Goal: Navigation & Orientation: Find specific page/section

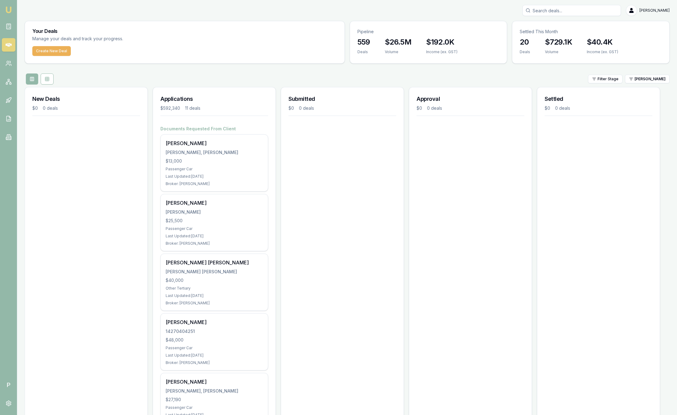
click at [12, 9] on img at bounding box center [8, 9] width 7 height 7
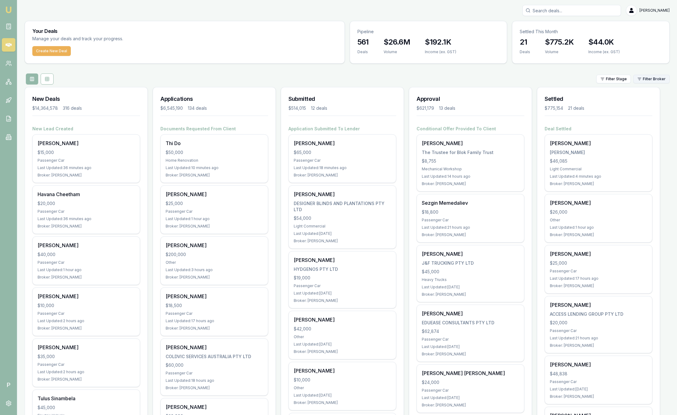
click at [653, 81] on html "Emu Broker P Sam Crouch Toggle Menu Your Deals Manage your deals and track your…" at bounding box center [338, 207] width 677 height 415
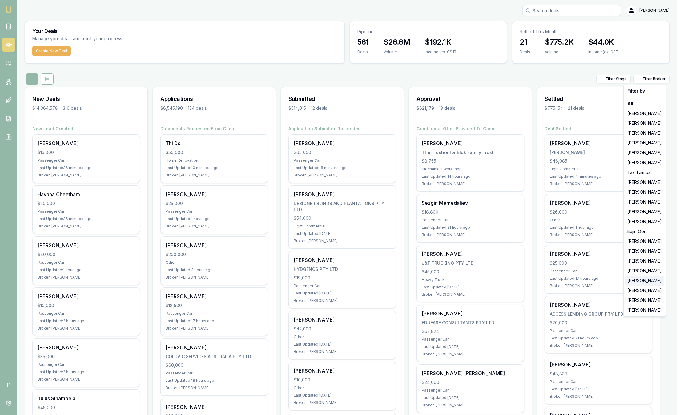
click at [652, 279] on div "Stevette Gelavis" at bounding box center [644, 281] width 39 height 10
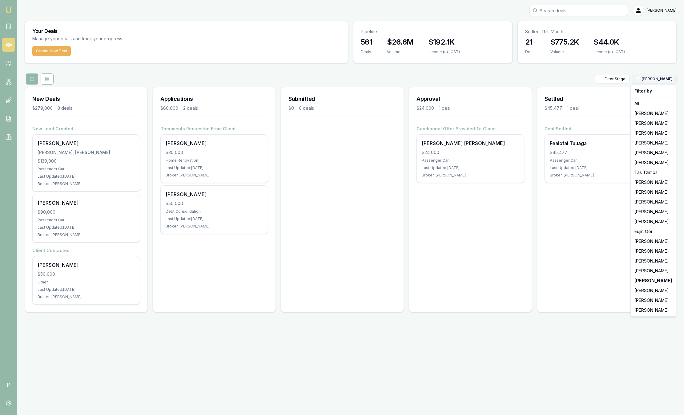
click at [643, 77] on html "Emu Broker P Sam Crouch Toggle Menu Your Deals Manage your deals and track your…" at bounding box center [342, 207] width 684 height 415
click at [662, 261] on div "Natasha McCallum" at bounding box center [653, 261] width 42 height 10
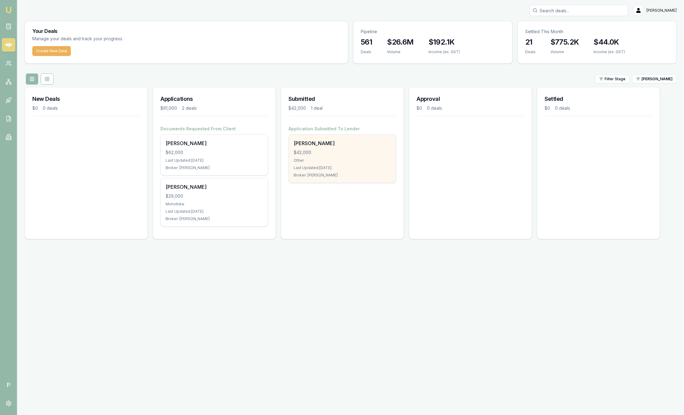
click at [357, 162] on div "Other" at bounding box center [342, 160] width 97 height 5
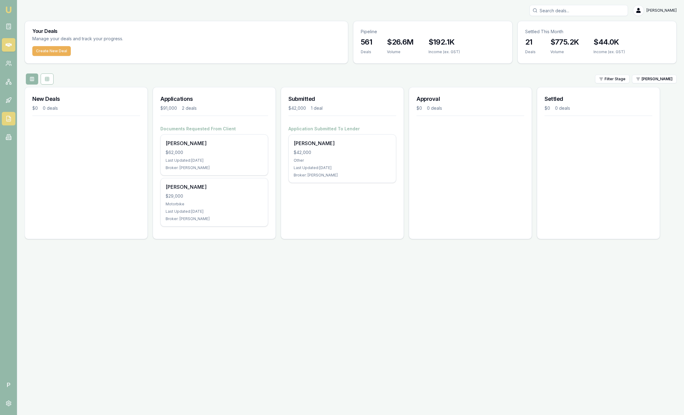
click at [8, 118] on icon at bounding box center [9, 119] width 6 height 6
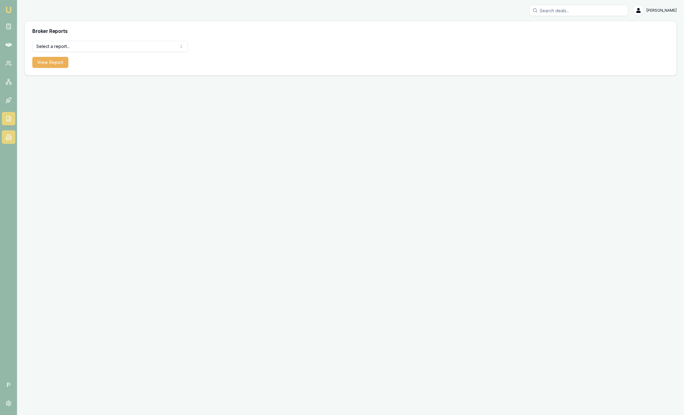
click at [12, 138] on link at bounding box center [9, 137] width 14 height 14
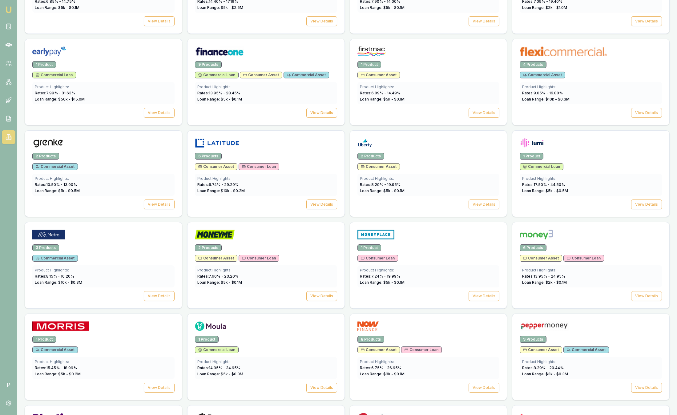
scroll to position [455, 0]
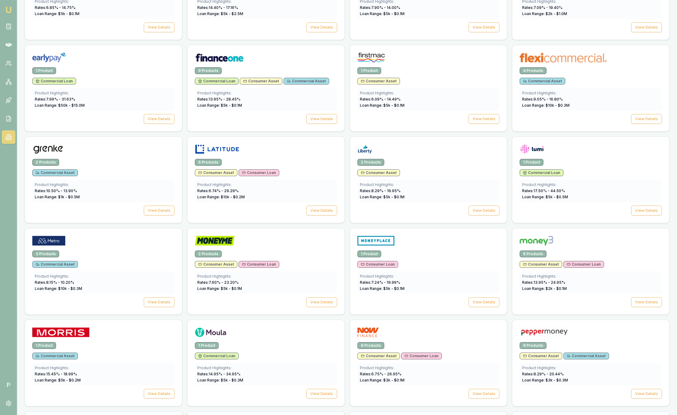
click at [441, 209] on div "View Details" at bounding box center [428, 211] width 142 height 10
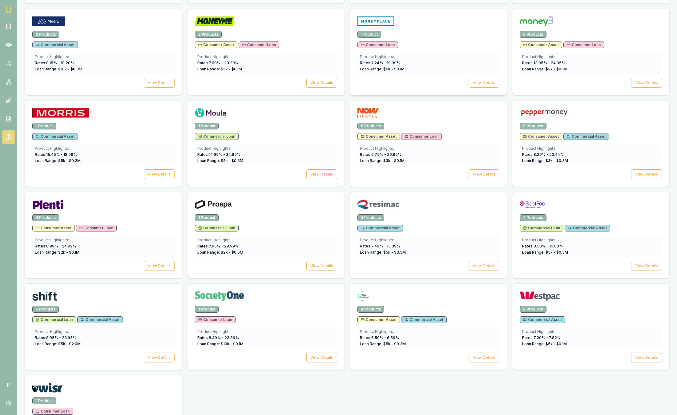
scroll to position [677, 0]
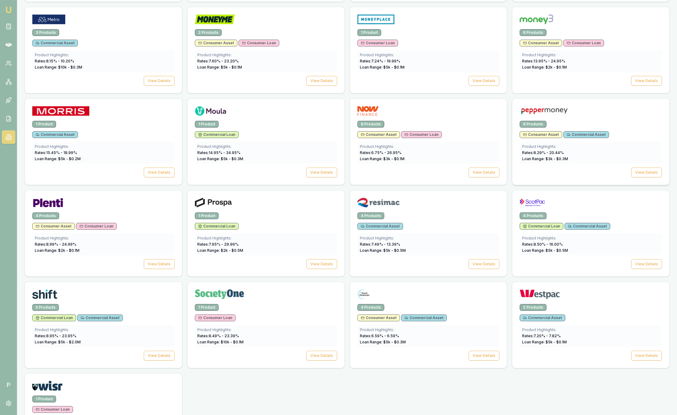
click at [614, 125] on div "9 Products" at bounding box center [590, 124] width 142 height 7
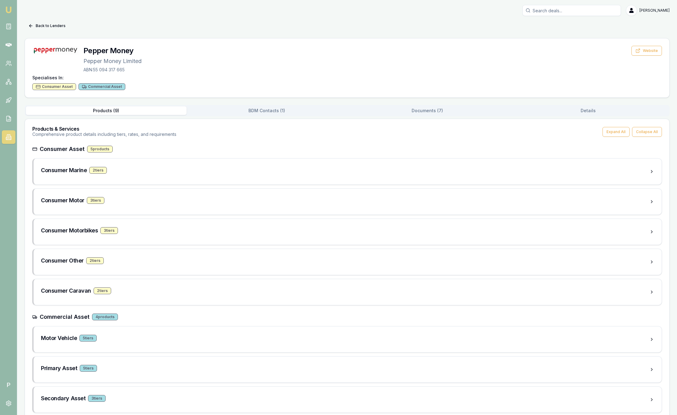
click at [304, 117] on div "Products ( 9 ) BDM Contacts ( 1 ) Documents ( 7 ) Details Products & Services C…" at bounding box center [347, 278] width 645 height 346
click at [300, 113] on button "BDM Contacts ( 1 )" at bounding box center [267, 110] width 161 height 9
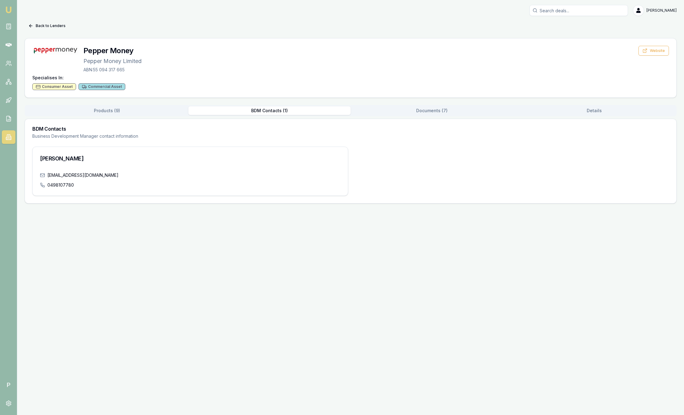
click at [11, 8] on img at bounding box center [8, 9] width 7 height 7
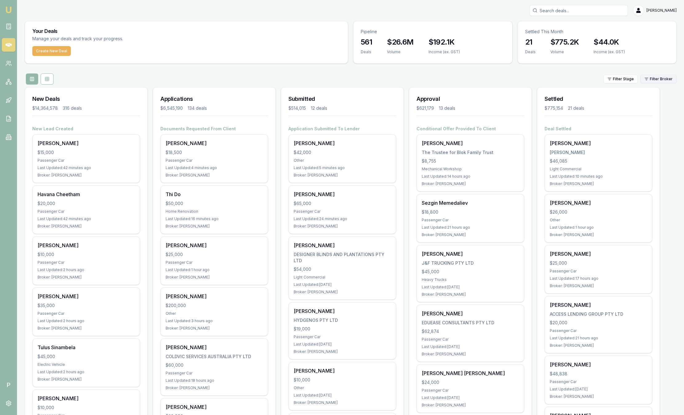
click at [658, 76] on html "Emu Broker P Sam Crouch Toggle Menu Your Deals Manage your deals and track your…" at bounding box center [342, 207] width 684 height 415
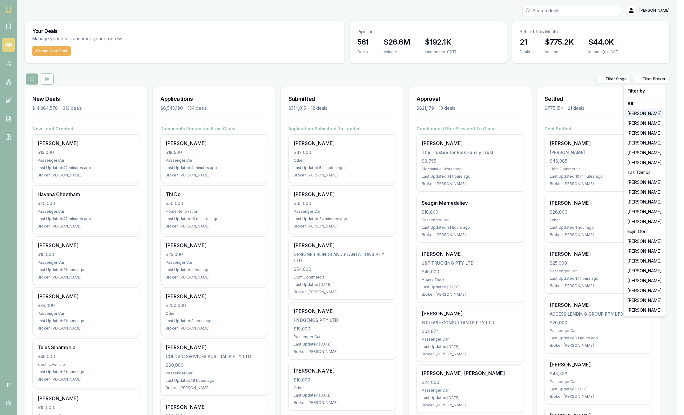
click at [638, 116] on div "Jackson Fanfulla" at bounding box center [644, 114] width 39 height 10
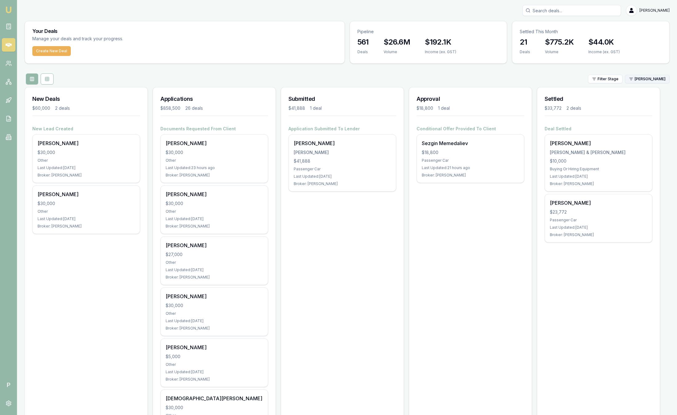
click at [659, 78] on html "Emu Broker P Sam Crouch Toggle Menu Your Deals Manage your deals and track your…" at bounding box center [338, 207] width 677 height 415
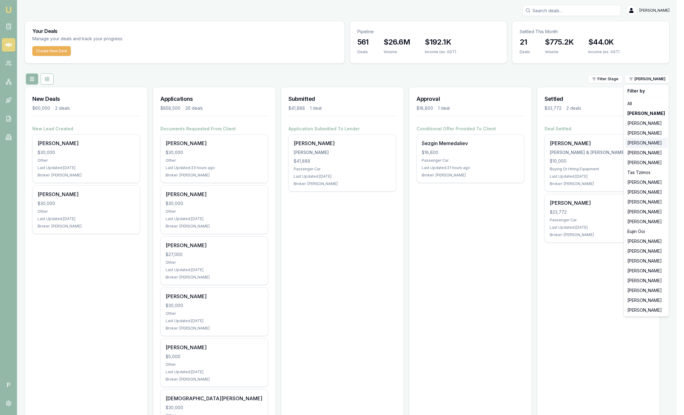
click at [642, 142] on div "Evette Abdo" at bounding box center [646, 143] width 42 height 10
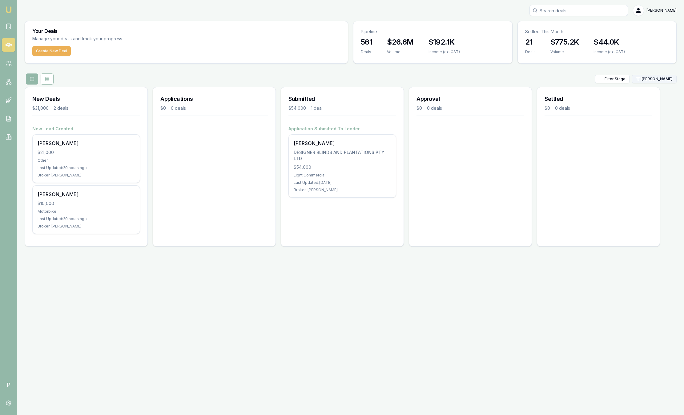
click at [658, 78] on html "Emu Broker P Sam Crouch Toggle Menu Your Deals Manage your deals and track your…" at bounding box center [342, 207] width 684 height 415
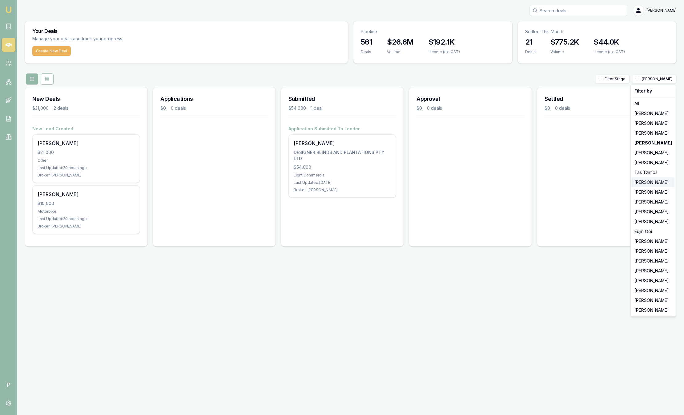
click at [653, 186] on div "[PERSON_NAME]" at bounding box center [653, 183] width 42 height 10
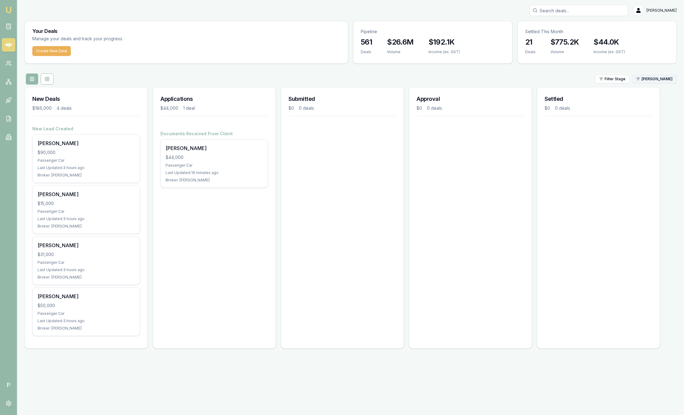
click at [665, 80] on html "Emu Broker P Sam Crouch Toggle Menu Your Deals Manage your deals and track your…" at bounding box center [342, 207] width 684 height 415
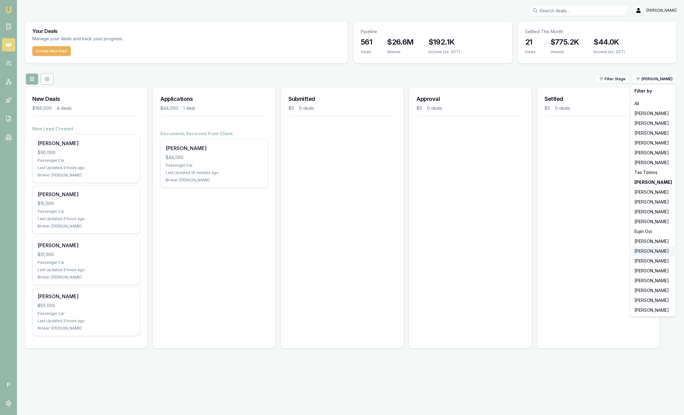
click at [649, 253] on div "Rachael Connors" at bounding box center [653, 252] width 42 height 10
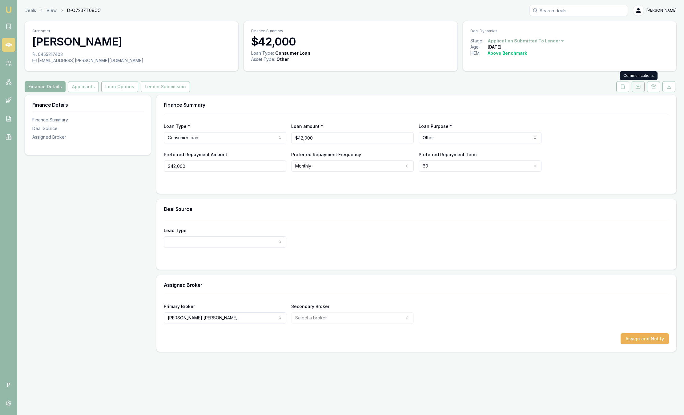
click at [642, 90] on button at bounding box center [638, 86] width 13 height 11
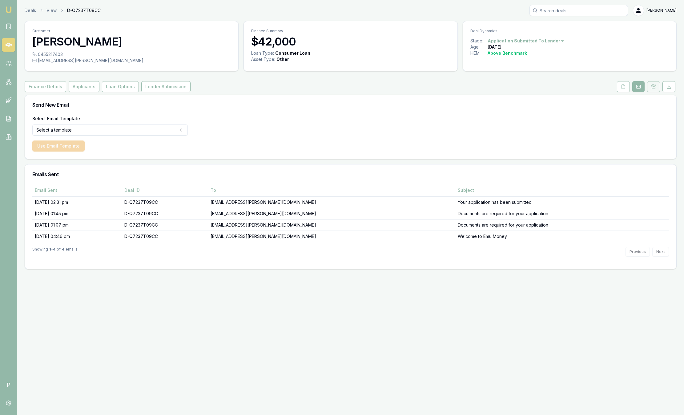
click at [652, 87] on icon at bounding box center [651, 87] width 1 height 0
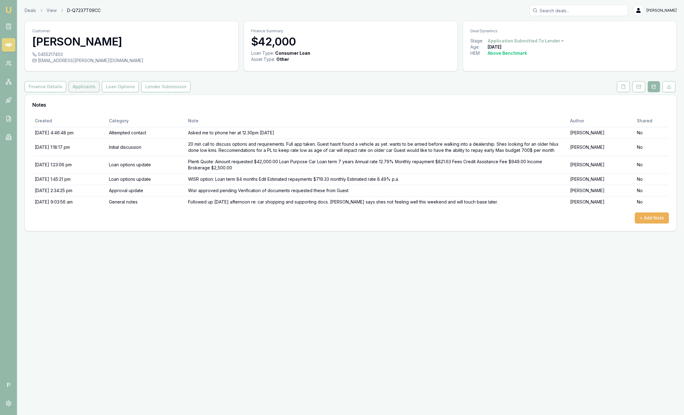
click at [81, 88] on button "Applicants" at bounding box center [84, 86] width 31 height 11
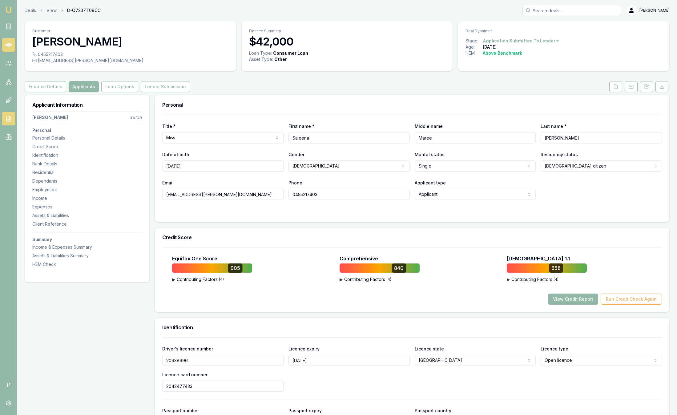
click at [12, 120] on link at bounding box center [9, 119] width 14 height 14
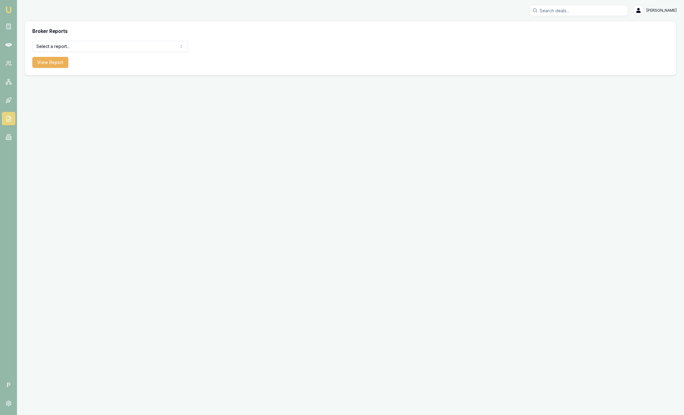
click at [105, 47] on html "Emu Broker P Sam Crouch Toggle Menu Broker Reports Select a report... Equifax P…" at bounding box center [342, 207] width 684 height 415
click at [9, 140] on html "Emu Broker P Sam Crouch Toggle Menu Broker Reports Select a report... Equifax P…" at bounding box center [342, 207] width 684 height 415
click at [9, 143] on link at bounding box center [9, 137] width 14 height 14
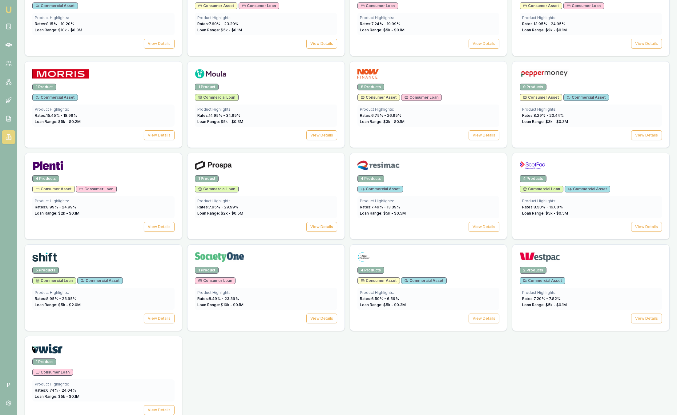
scroll to position [727, 0]
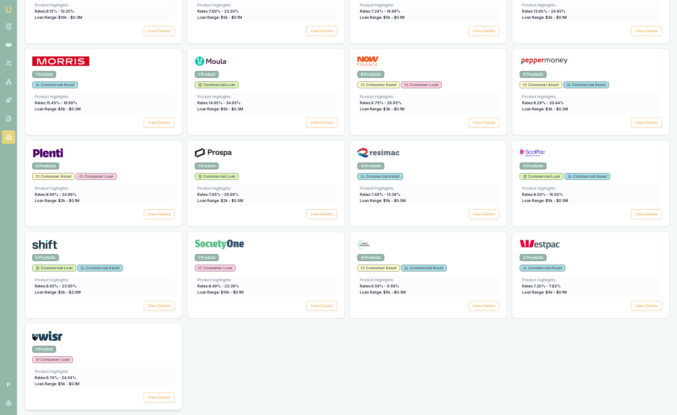
click at [134, 328] on div at bounding box center [103, 335] width 157 height 22
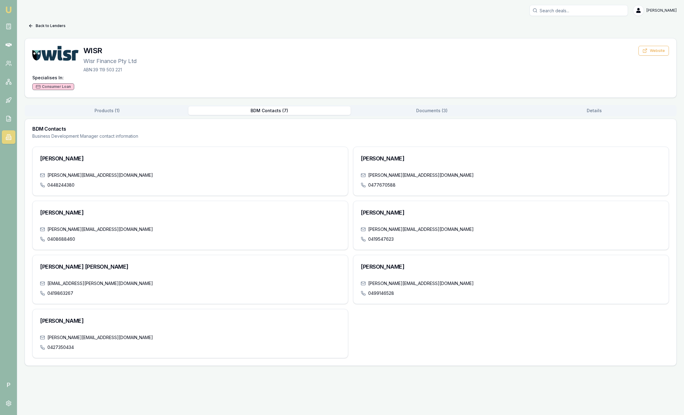
click at [286, 111] on button "BDM Contacts ( 7 )" at bounding box center [269, 110] width 162 height 9
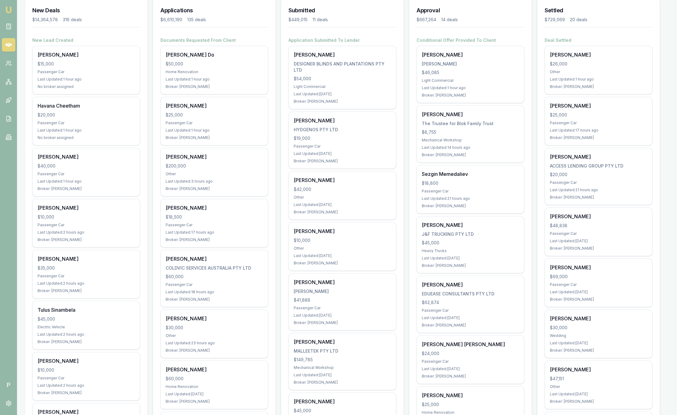
scroll to position [41, 0]
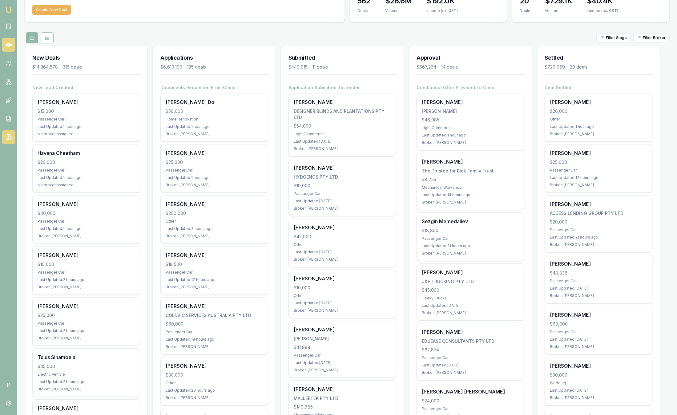
click at [7, 135] on icon at bounding box center [8, 137] width 3 height 5
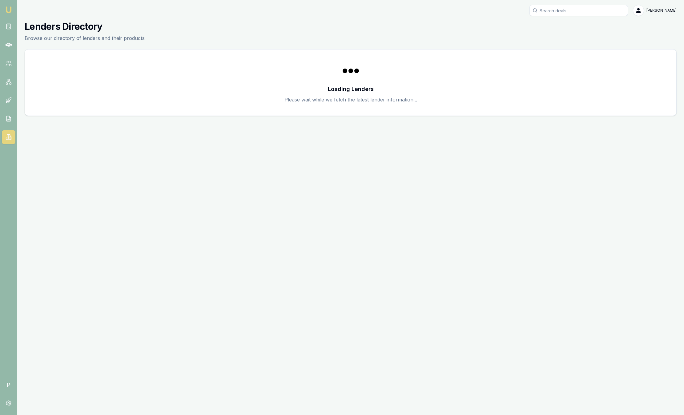
click at [7, 135] on icon at bounding box center [8, 137] width 3 height 5
